Goal: Information Seeking & Learning: Learn about a topic

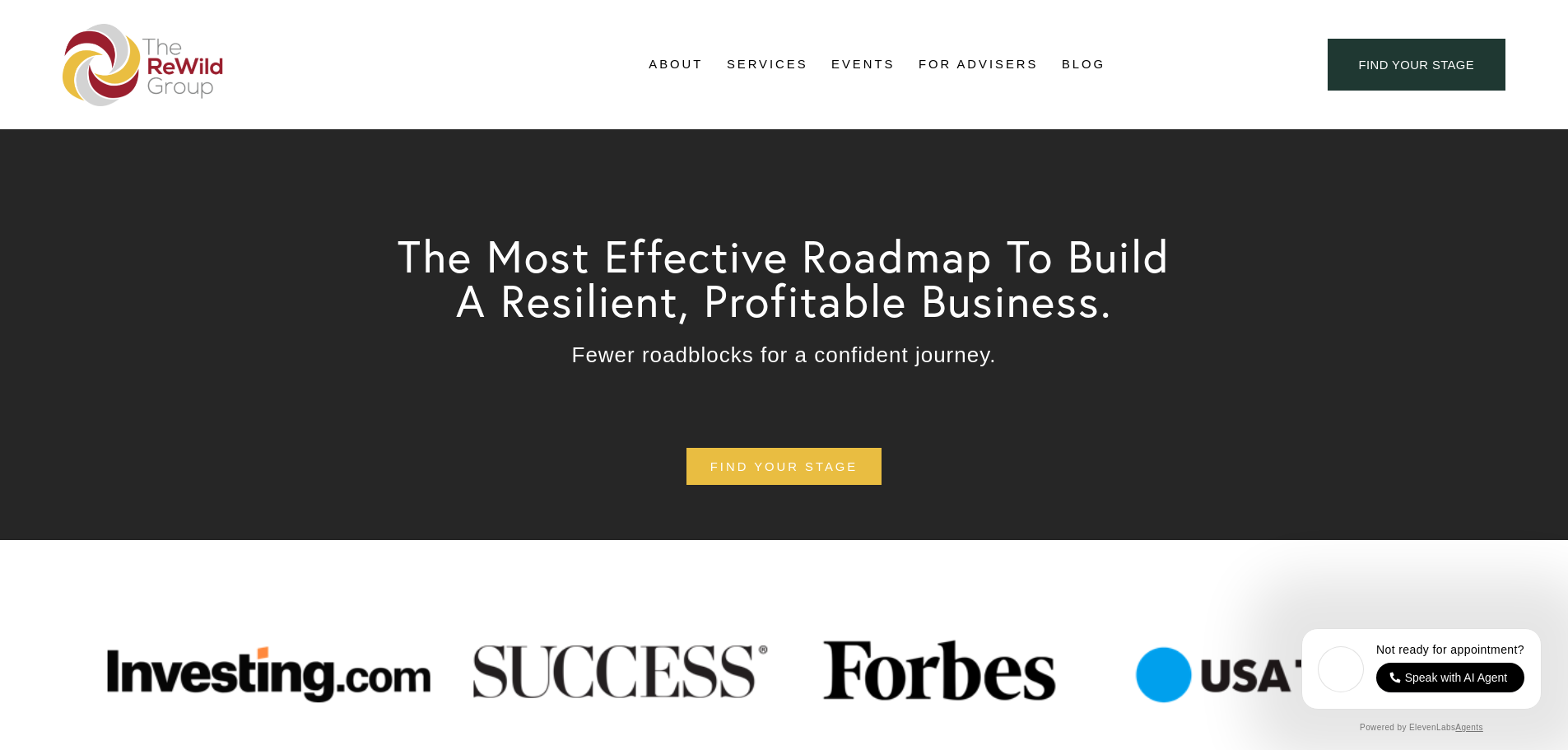
click at [1086, 69] on link "Blog" at bounding box center [1083, 65] width 44 height 25
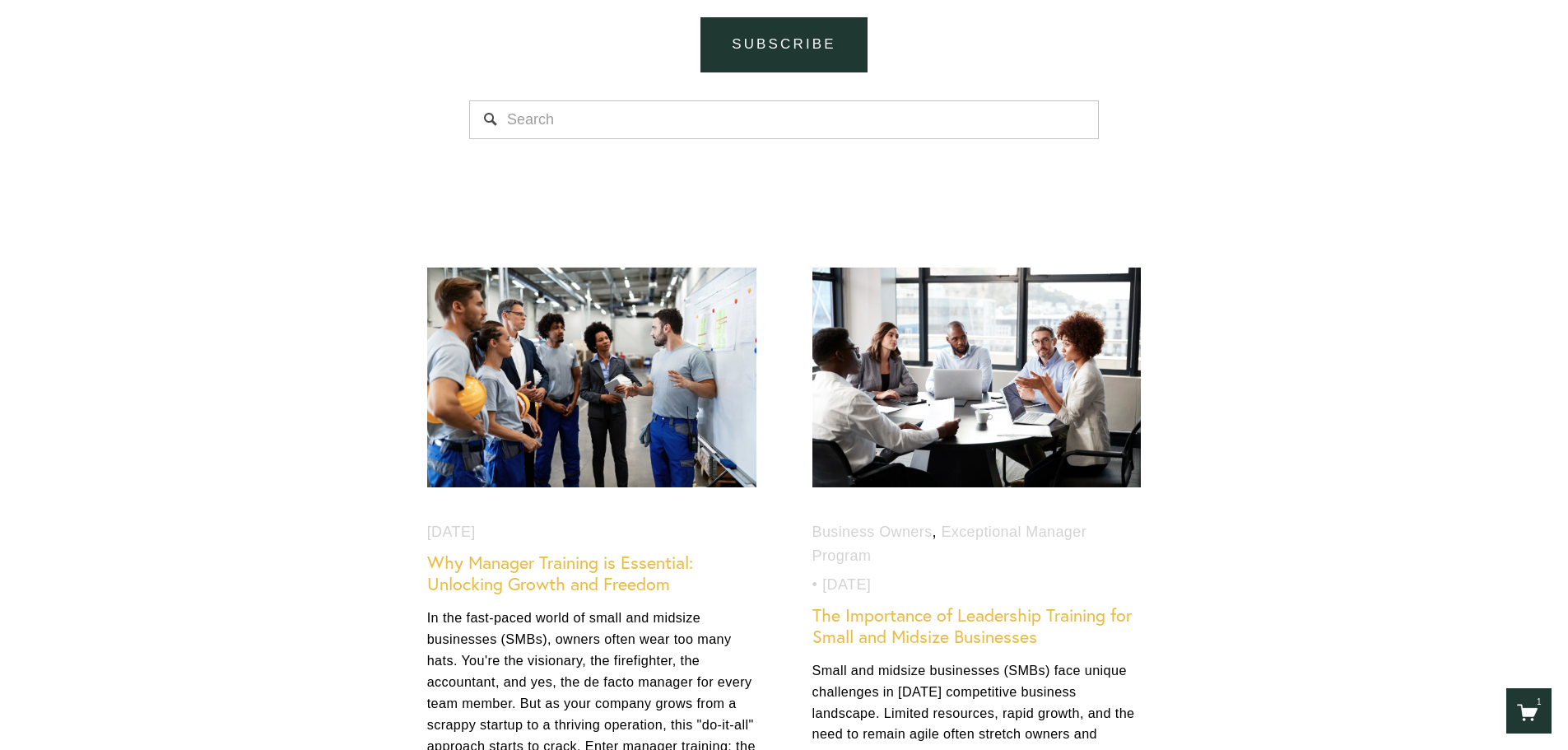
scroll to position [741, 0]
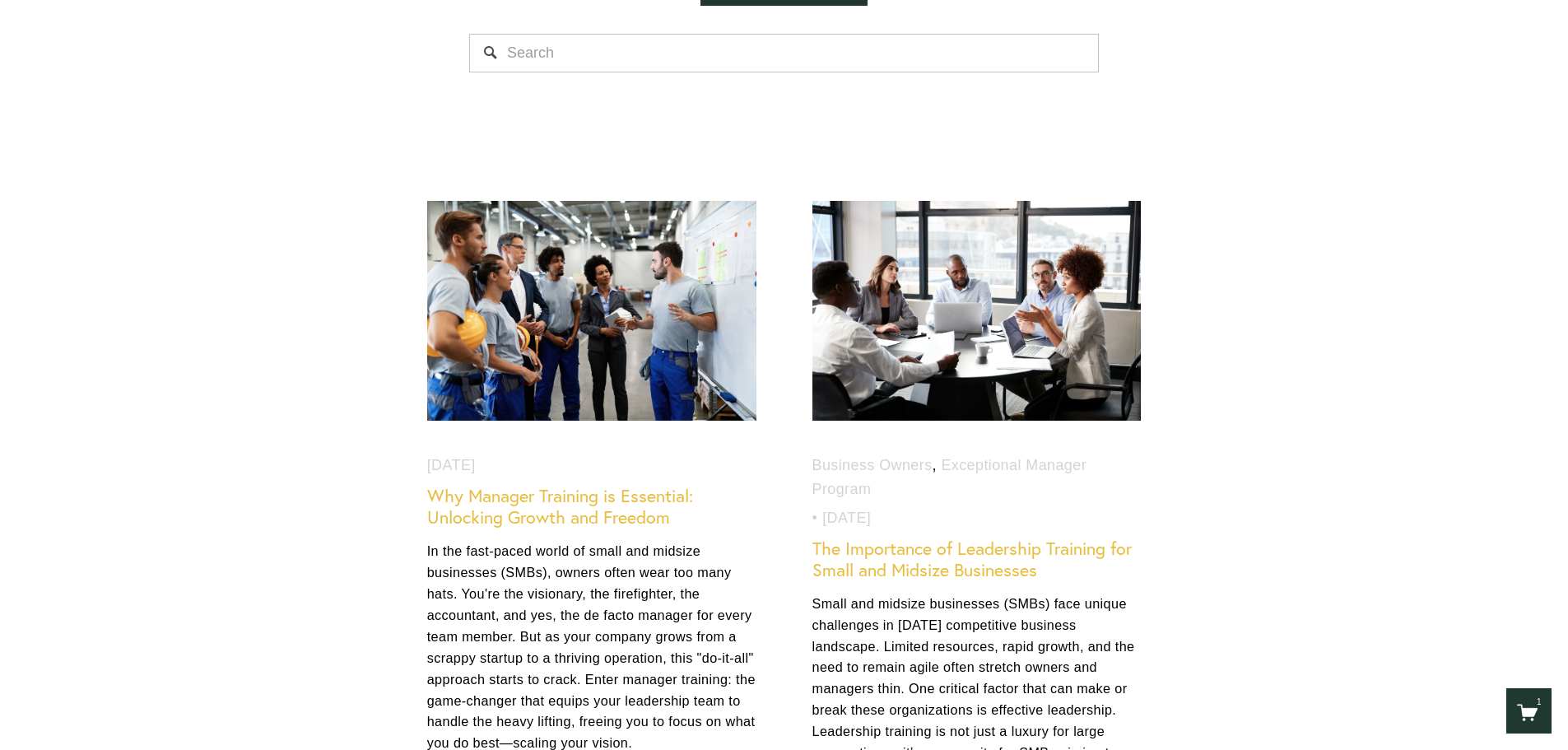
click at [603, 513] on link "Why Manager Training is Essential: Unlocking Growth and Freedom" at bounding box center [559, 506] width 266 height 43
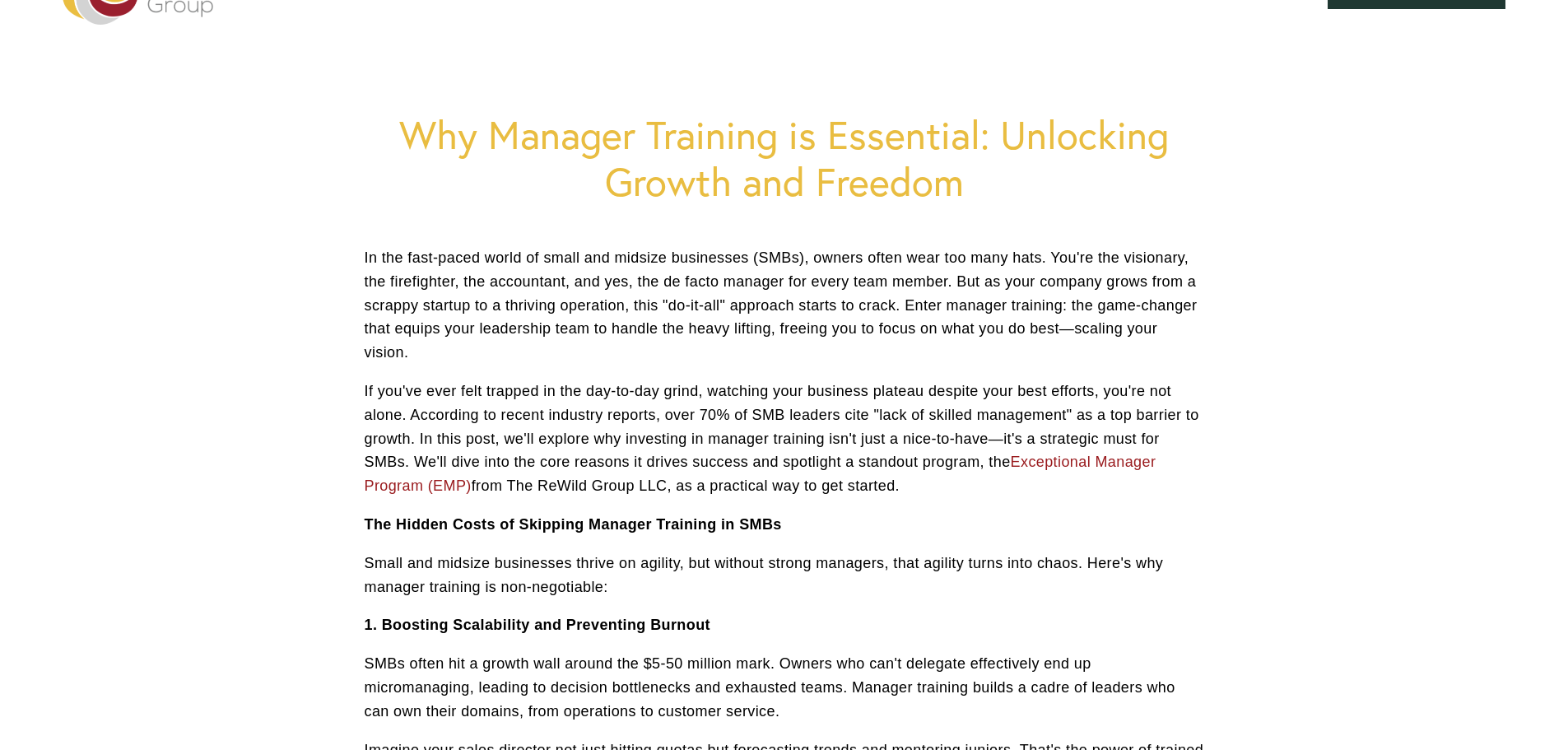
scroll to position [83, 0]
click at [579, 587] on p "Small and midsize businesses thrive on agility, but without strong managers, th…" at bounding box center [784, 574] width 840 height 47
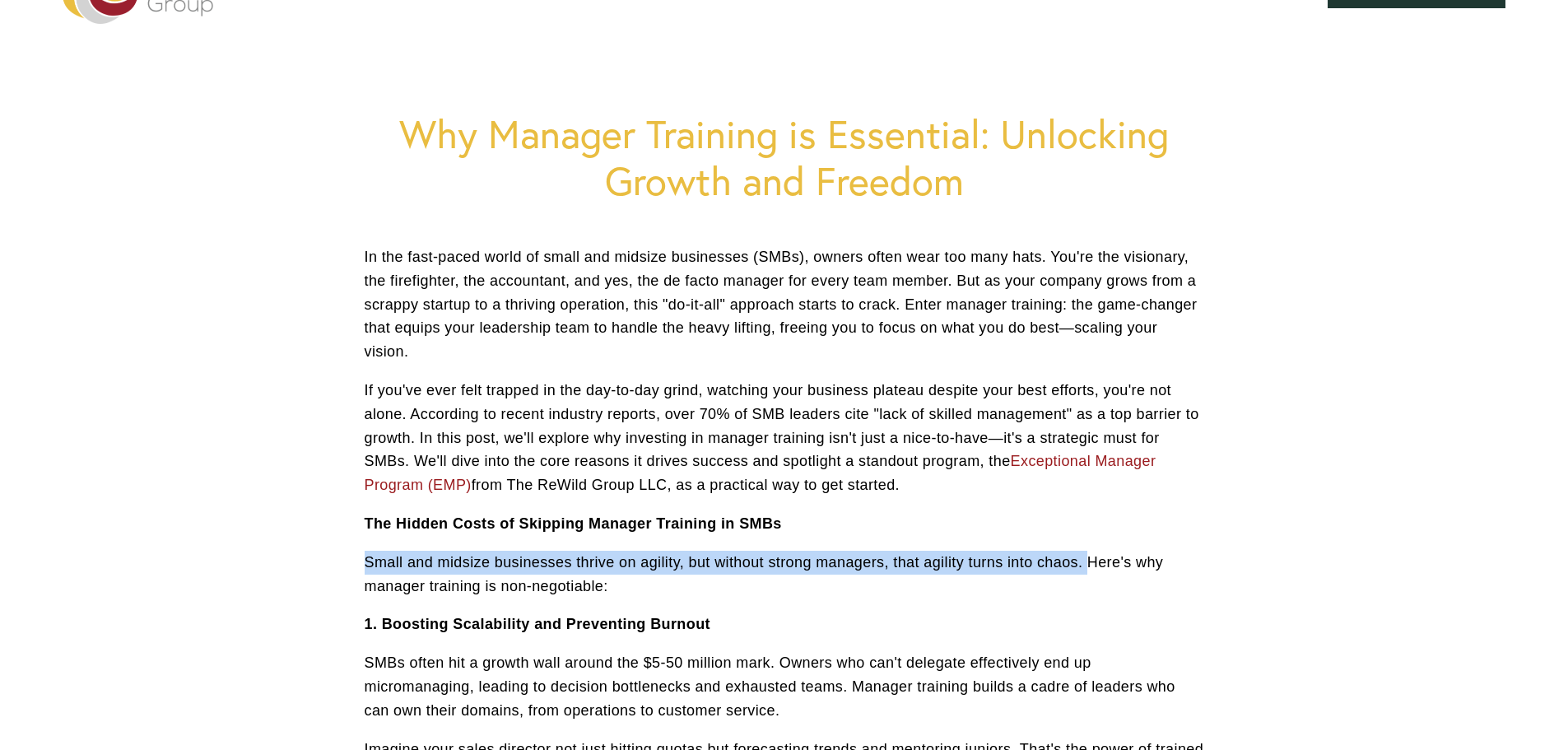
drag, startPoint x: 1087, startPoint y: 565, endPoint x: 358, endPoint y: 565, distance: 729.0
copy p "Small and midsize businesses thrive on agility, but without strong managers, th…"
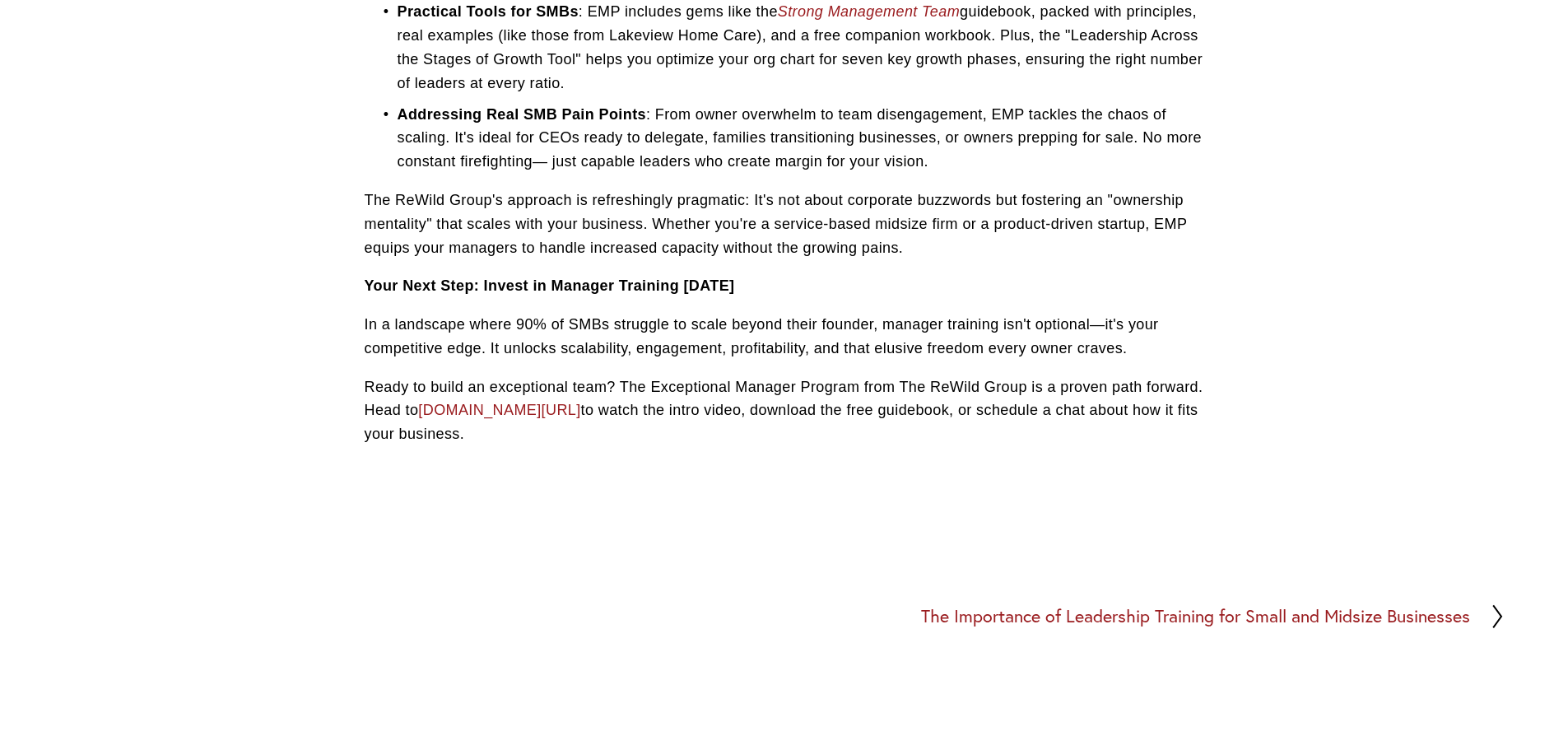
scroll to position [1894, 0]
click at [543, 318] on p "In a landscape where 90% of SMBs struggle to scale beyond their founder, manage…" at bounding box center [784, 338] width 840 height 47
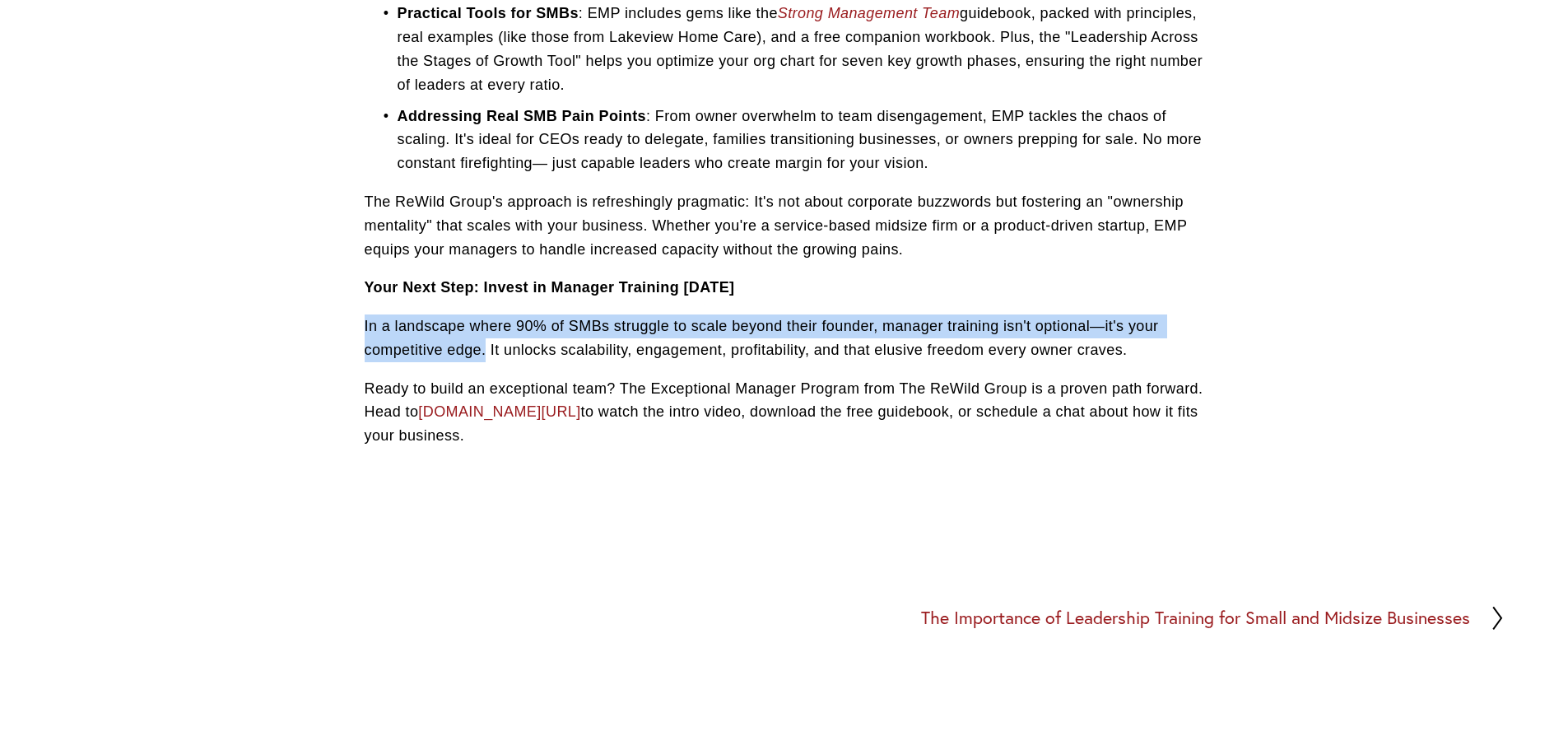
drag, startPoint x: 484, startPoint y: 351, endPoint x: 360, endPoint y: 324, distance: 126.9
copy p "In a landscape where 90% of SMBs struggle to scale beyond their founder, manage…"
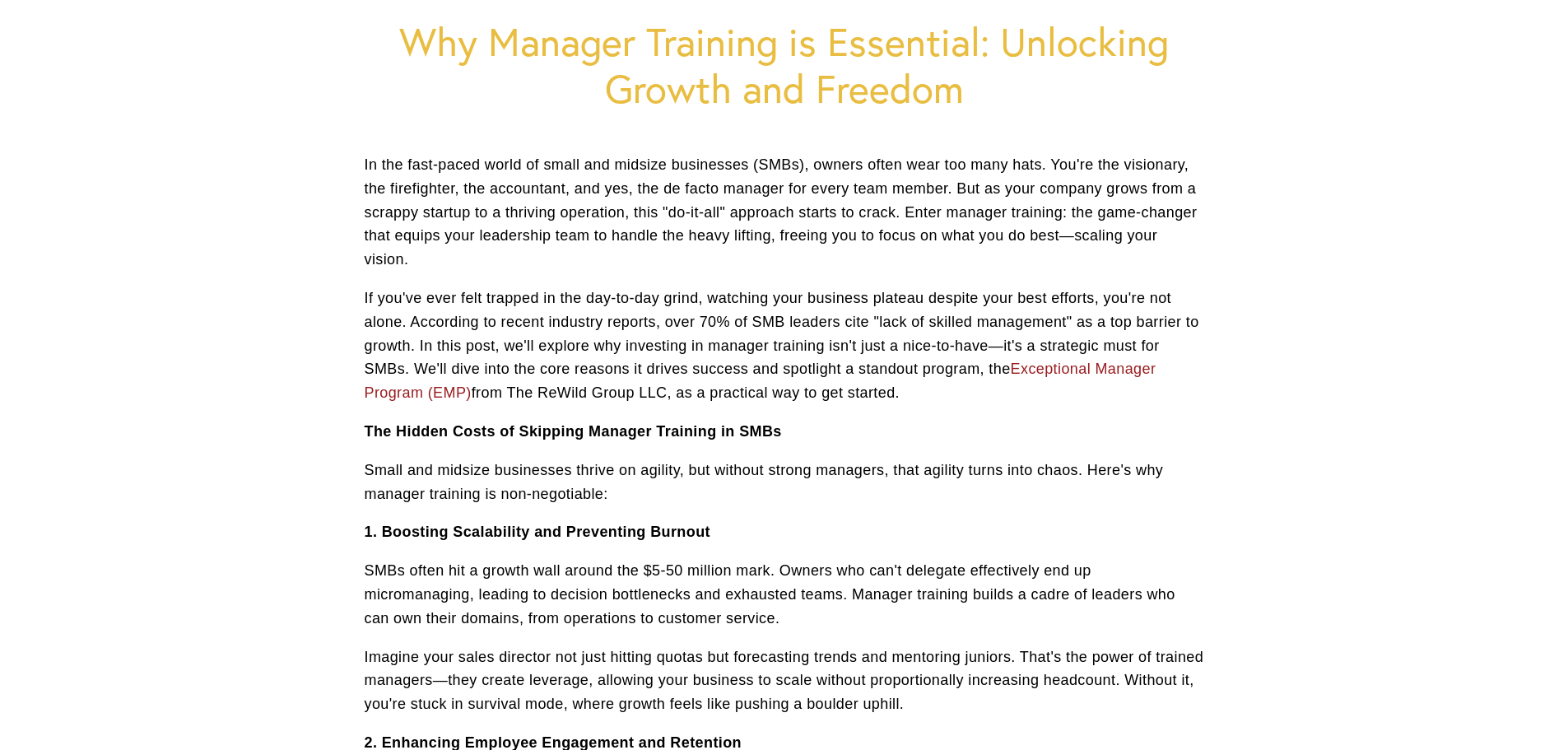
scroll to position [0, 0]
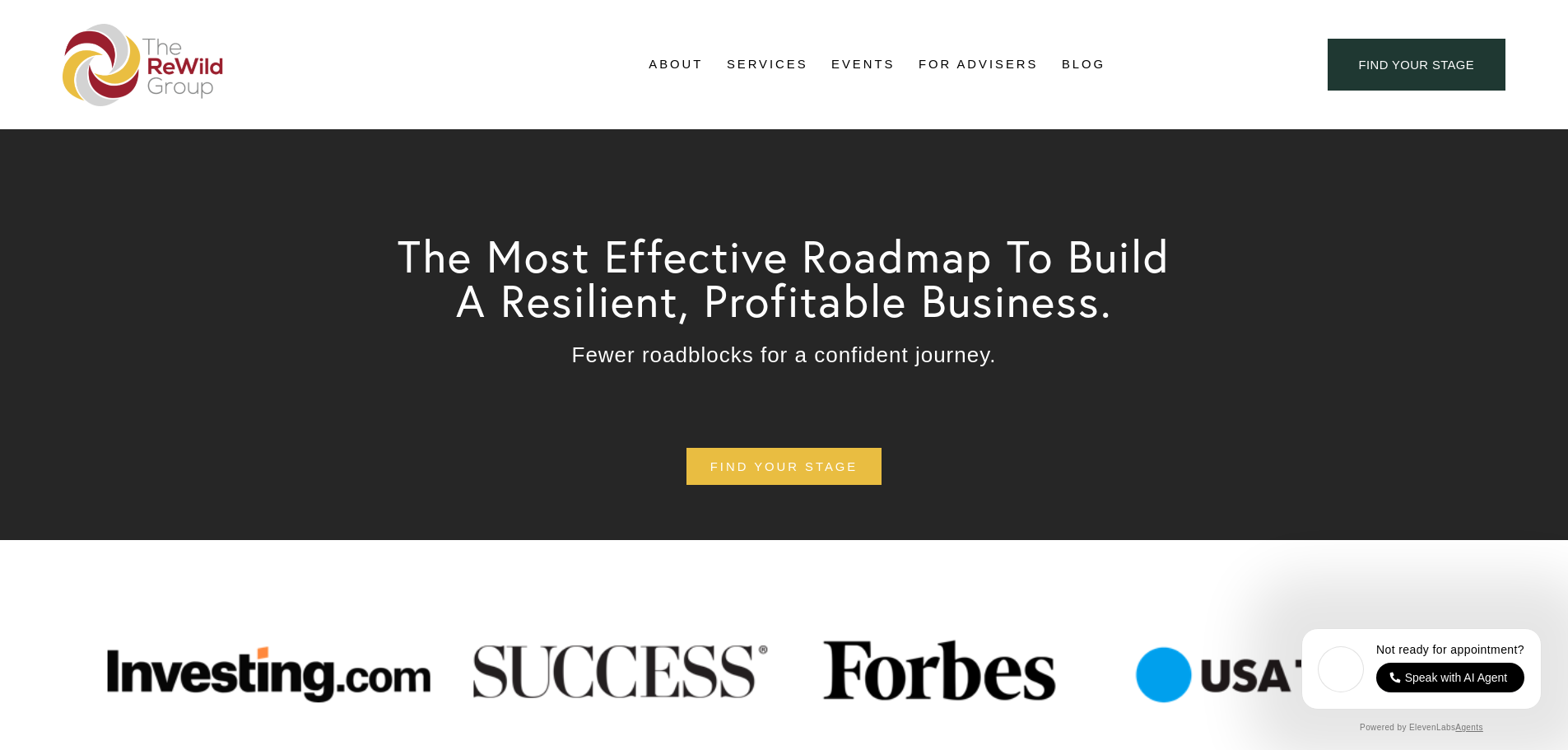
click at [1069, 69] on link "Blog" at bounding box center [1083, 65] width 44 height 25
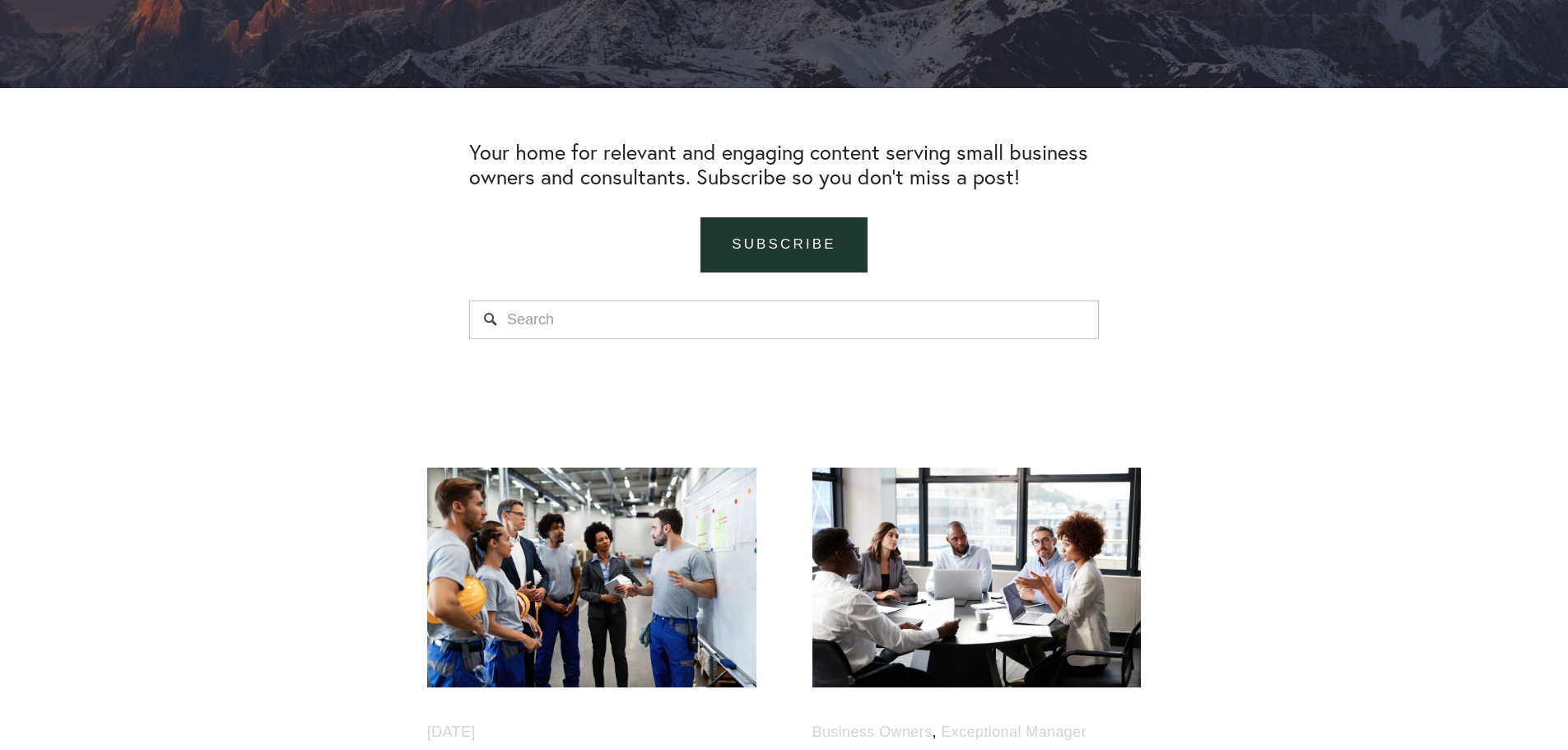
scroll to position [576, 0]
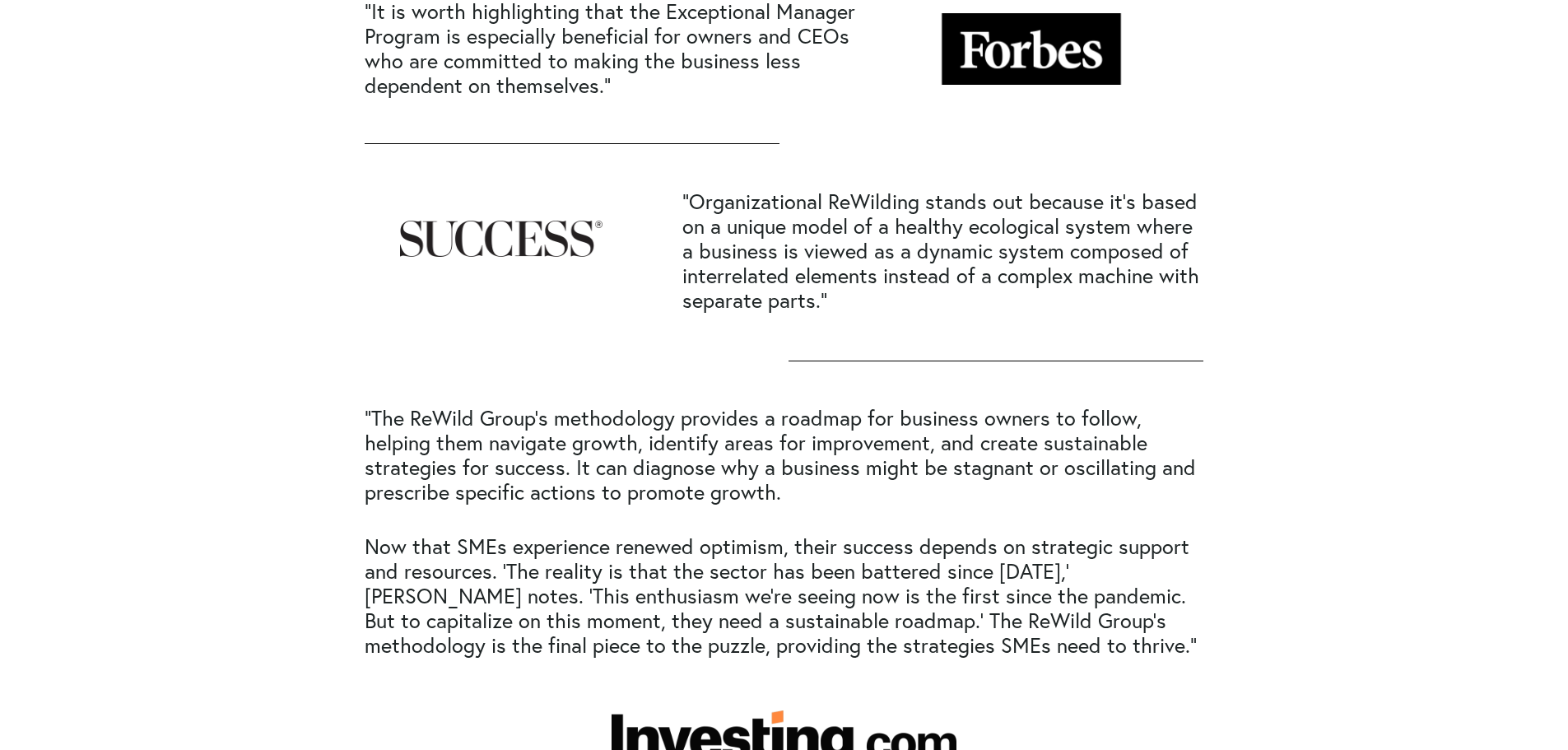
scroll to position [659, 0]
